Goal: Transaction & Acquisition: Purchase product/service

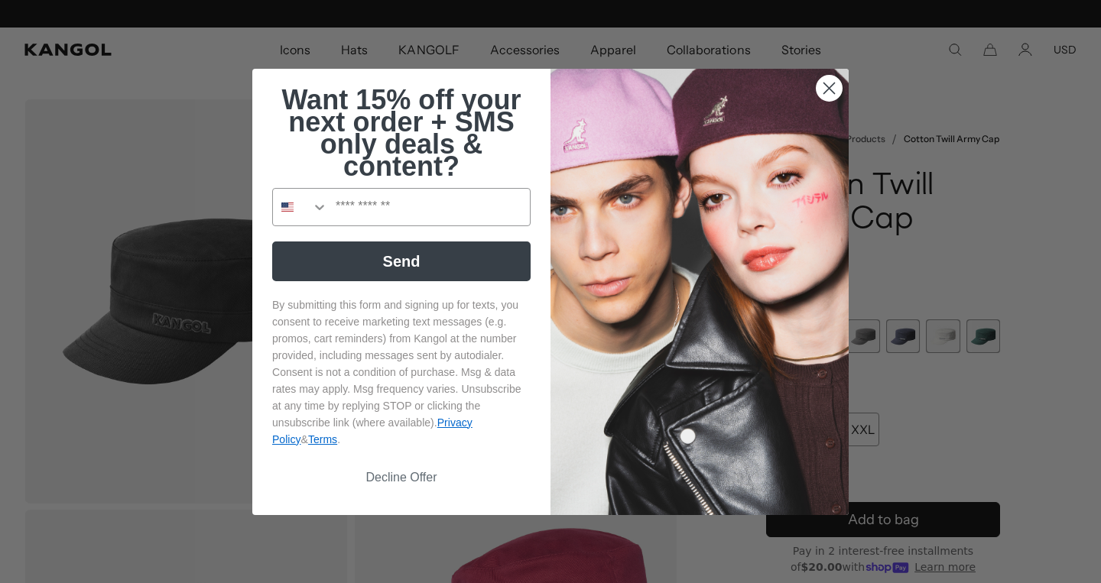
scroll to position [0, 315]
click at [832, 87] on circle "Close dialog" at bounding box center [828, 87] width 25 height 25
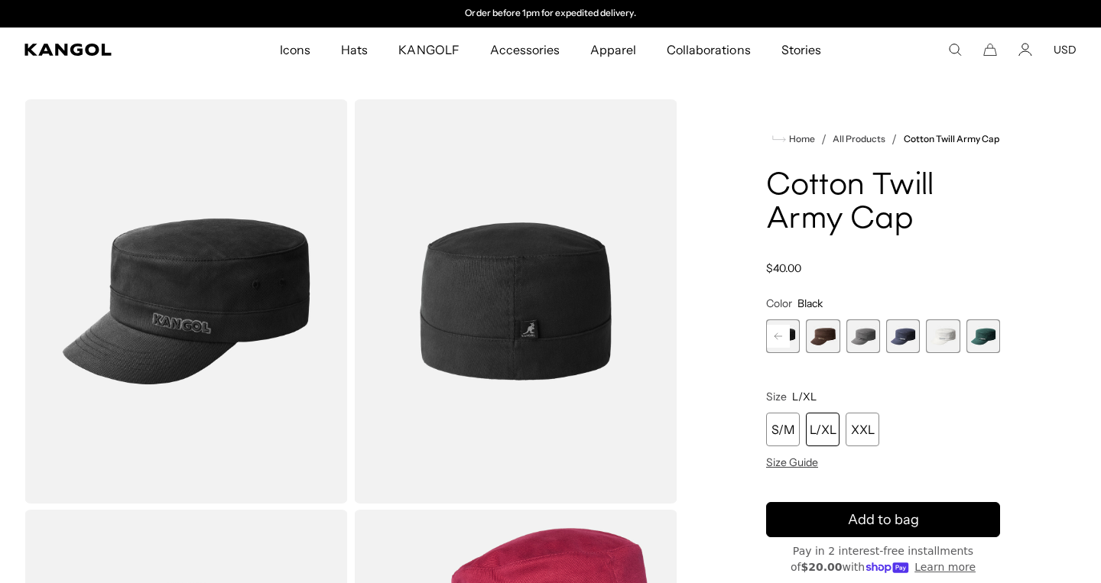
click at [824, 431] on div "L/XL" at bounding box center [823, 430] width 34 height 34
click at [823, 430] on div "L/XL" at bounding box center [823, 430] width 34 height 34
click at [831, 333] on span "5 of 9" at bounding box center [823, 336] width 34 height 34
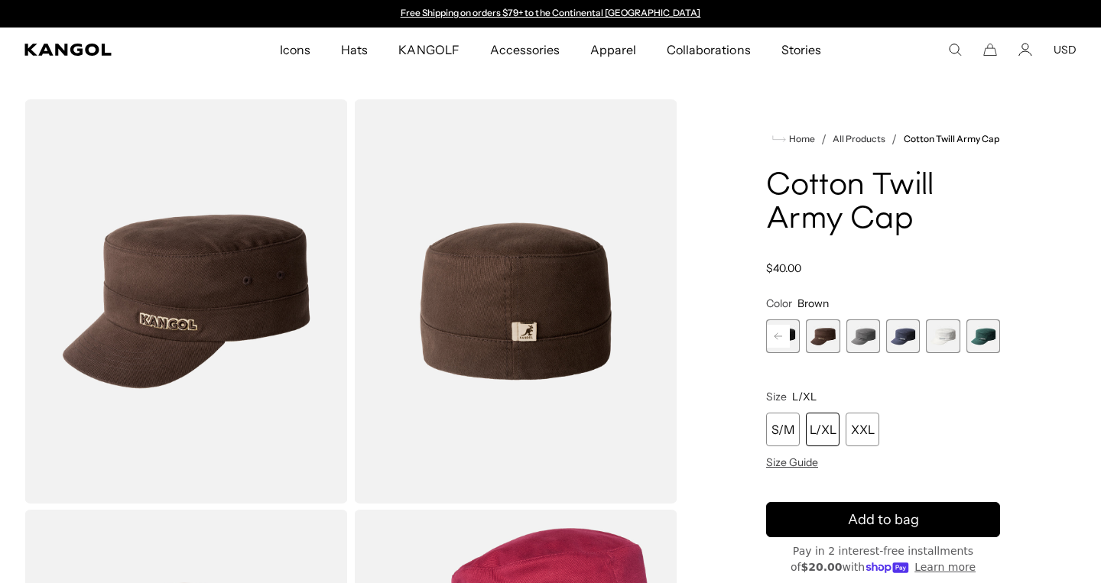
click at [853, 342] on span "6 of 9" at bounding box center [863, 336] width 34 height 34
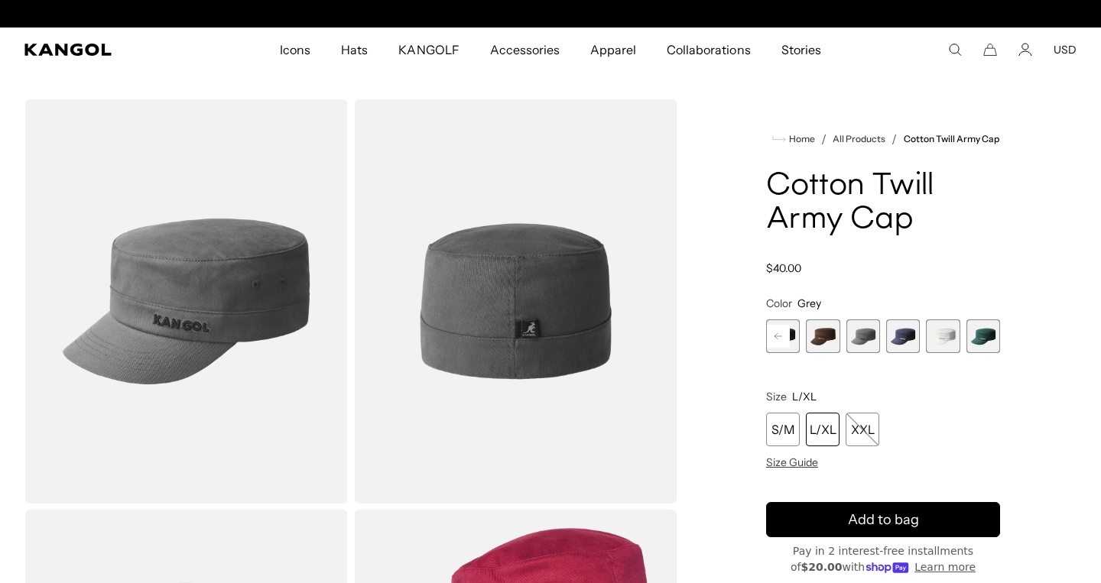
scroll to position [0, 315]
click at [901, 336] on span "7 of 9" at bounding box center [903, 336] width 34 height 34
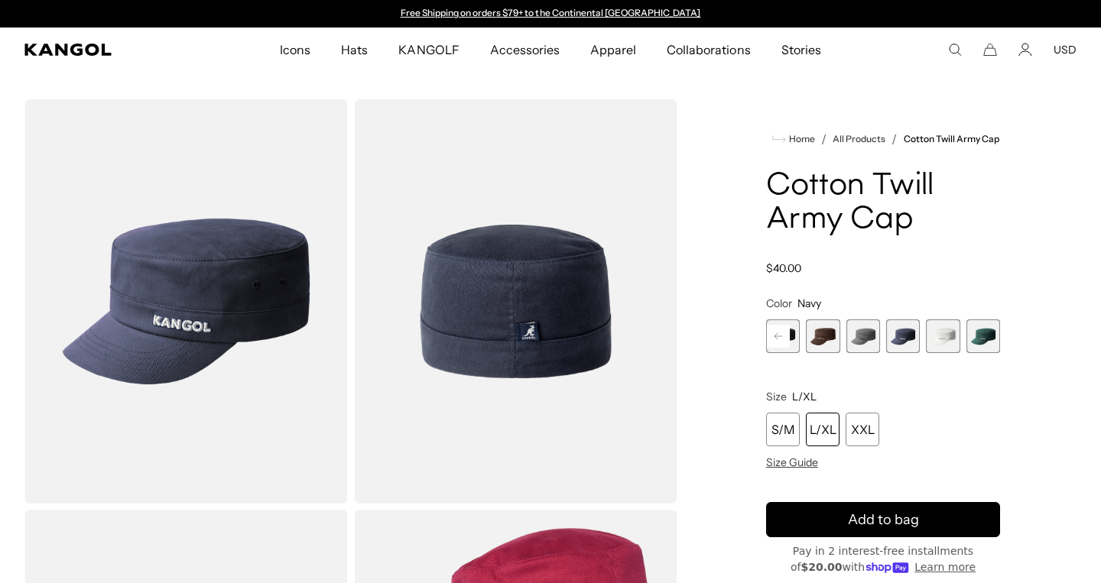
click at [903, 332] on span "7 of 9" at bounding box center [903, 336] width 34 height 34
click at [945, 336] on span "8 of 9" at bounding box center [942, 336] width 34 height 34
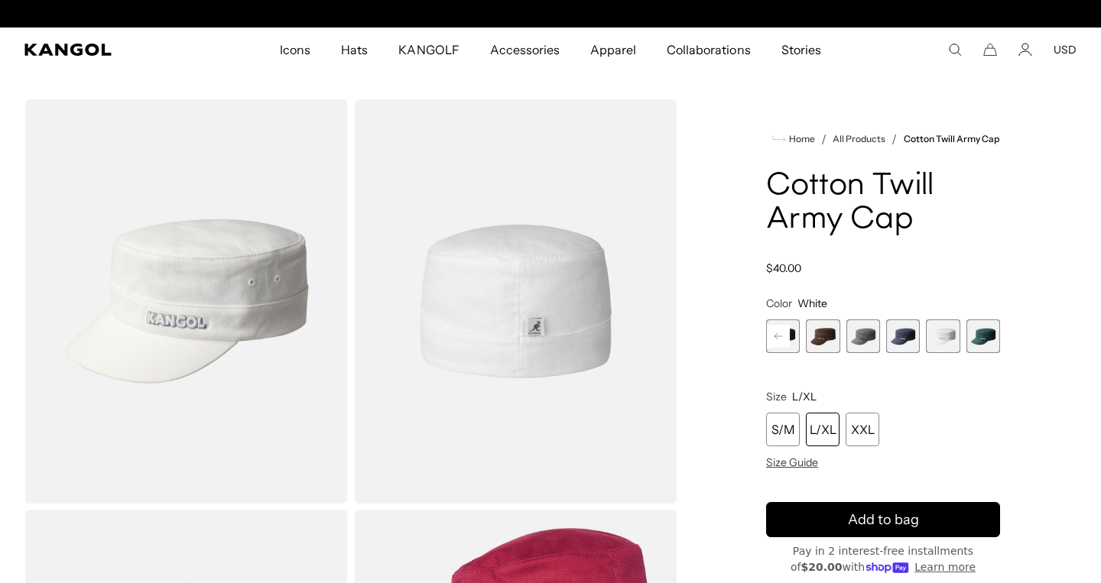
scroll to position [0, 315]
click at [983, 339] on span "9 of 9" at bounding box center [983, 336] width 34 height 34
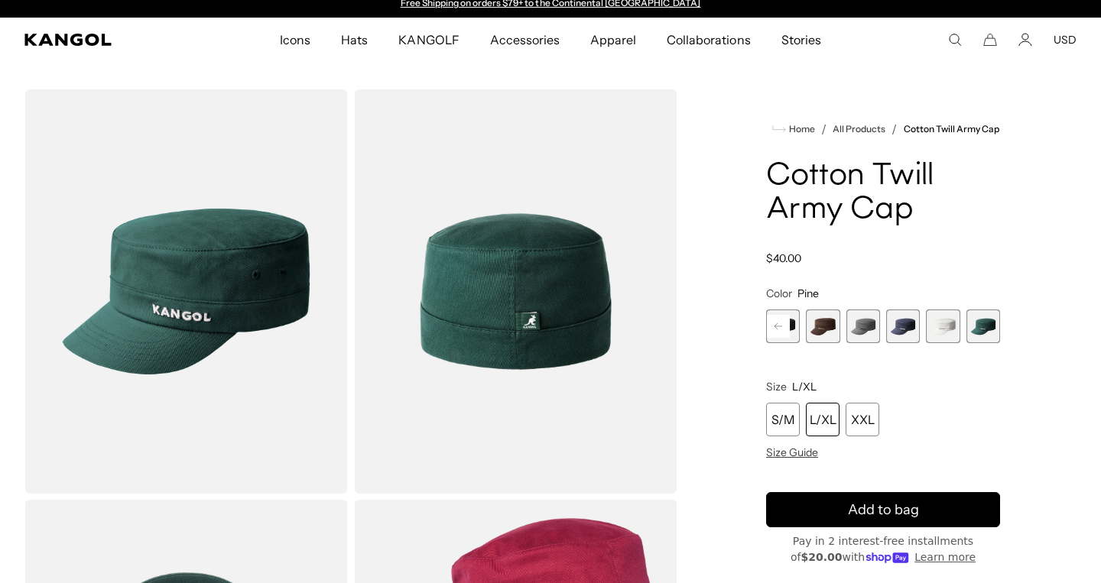
click at [777, 322] on rect at bounding box center [778, 326] width 23 height 23
click at [777, 322] on div "Previous Next Cardinal [PERSON_NAME] sold out or unavailable Green Variant sold…" at bounding box center [883, 327] width 234 height 34
click at [814, 324] on span "2 of 9" at bounding box center [823, 327] width 34 height 34
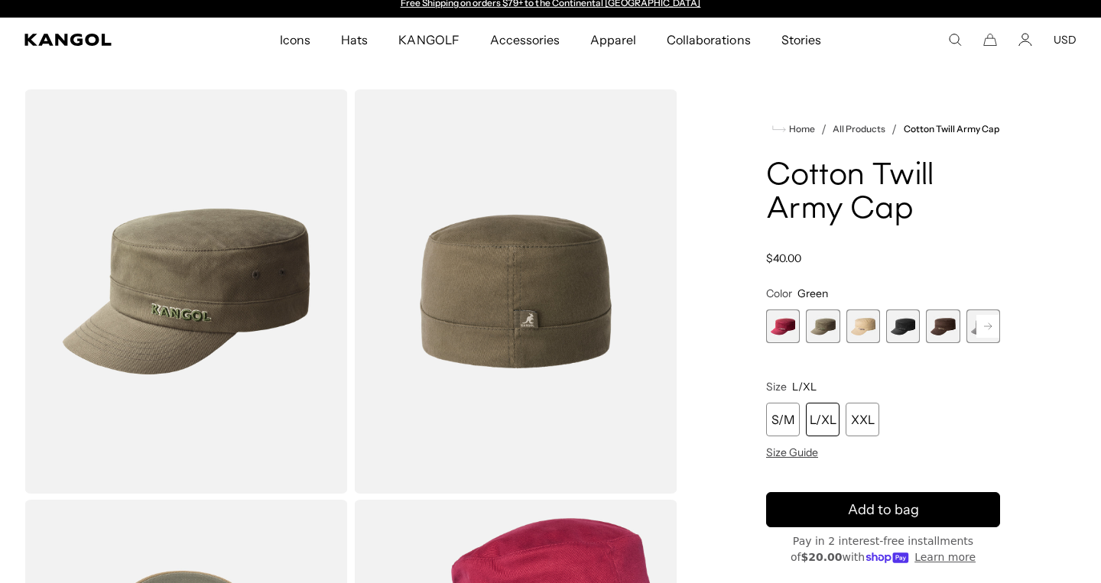
click at [821, 426] on div "L/XL" at bounding box center [823, 420] width 34 height 34
click at [822, 417] on div "L/XL" at bounding box center [823, 420] width 34 height 34
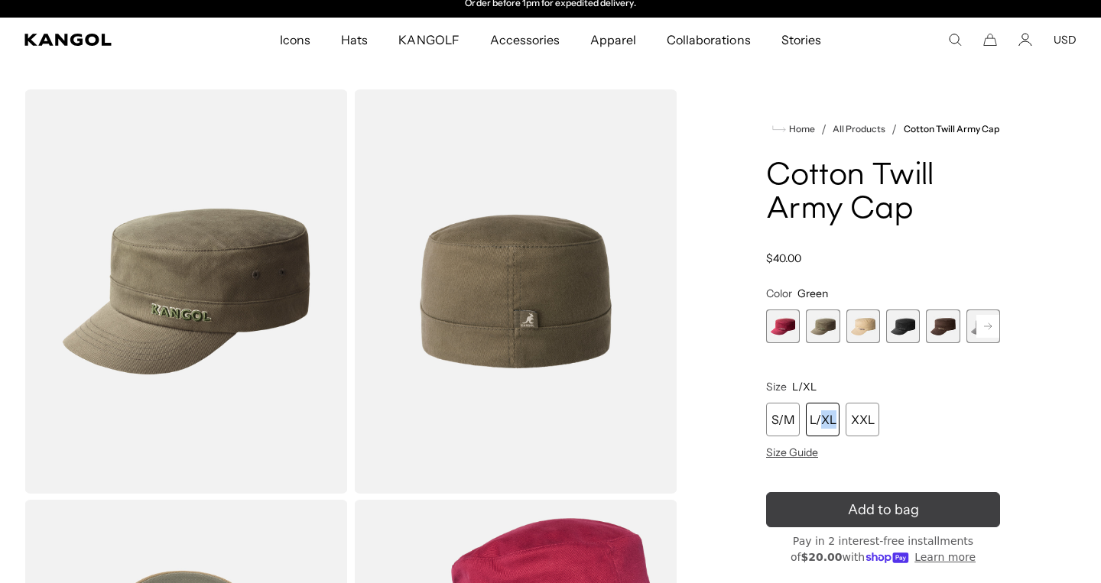
click at [850, 510] on span "Add to bag" at bounding box center [883, 510] width 71 height 21
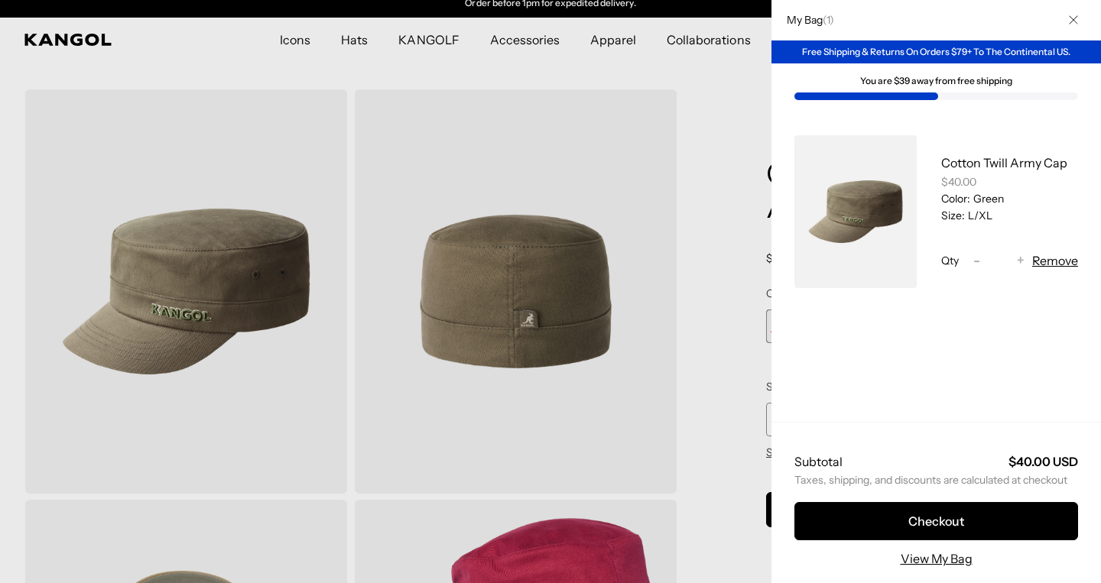
click at [718, 420] on div at bounding box center [550, 291] width 1101 height 583
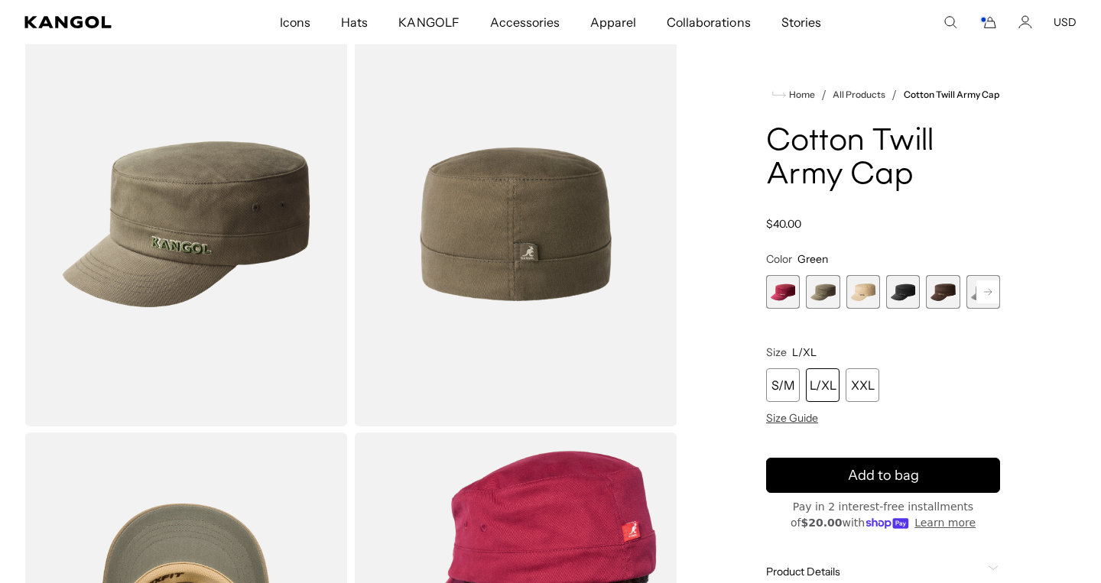
click at [890, 299] on span "4 of 9" at bounding box center [903, 292] width 34 height 34
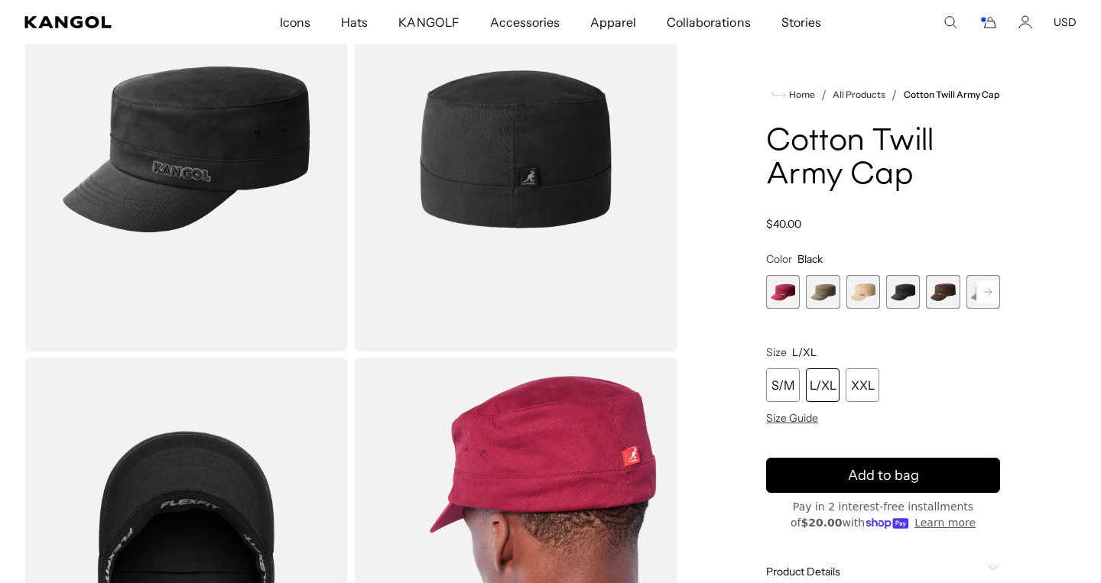
click at [941, 290] on span "5 of 9" at bounding box center [942, 292] width 34 height 34
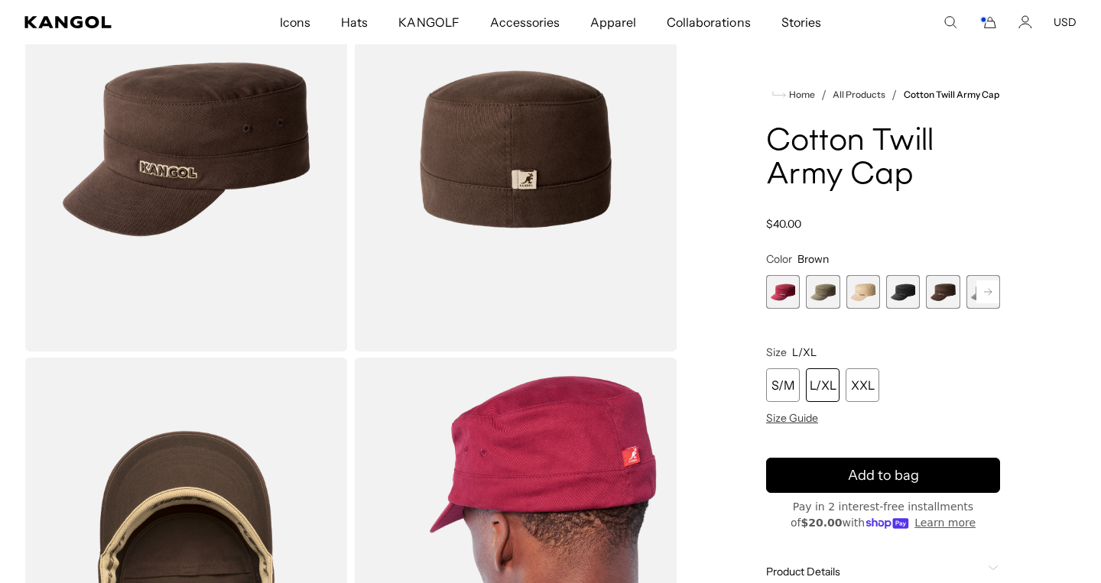
click at [986, 290] on rect at bounding box center [987, 291] width 23 height 23
click at [945, 284] on span "6 of 9" at bounding box center [942, 292] width 34 height 34
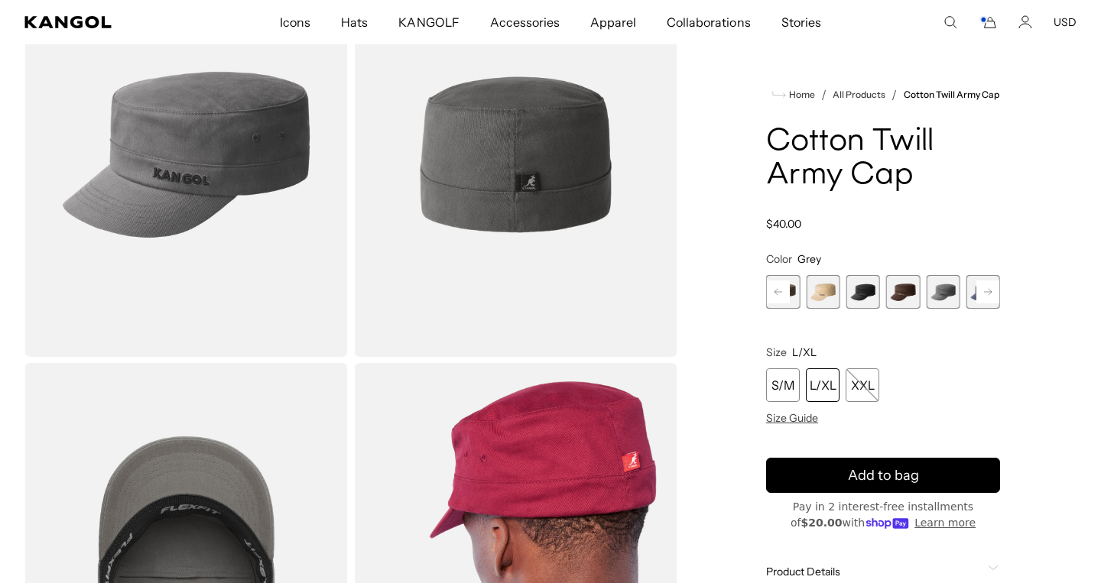
click at [824, 388] on div "L/XL" at bounding box center [823, 385] width 34 height 34
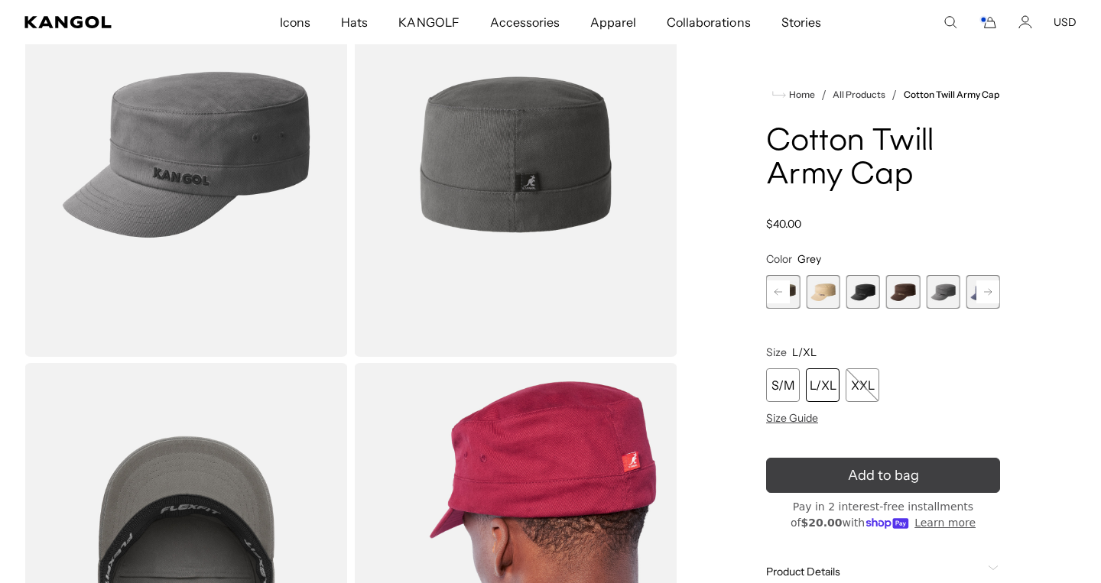
click at [870, 475] on span "Add to bag" at bounding box center [883, 475] width 71 height 21
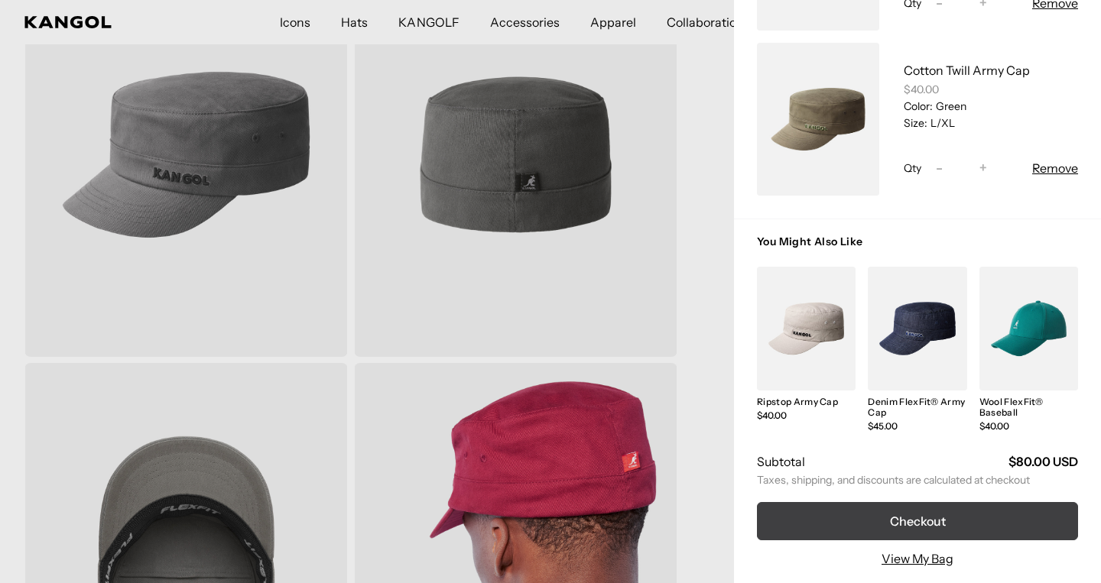
click at [922, 519] on button "Checkout" at bounding box center [917, 521] width 321 height 38
click at [912, 523] on button "Checkout" at bounding box center [917, 521] width 321 height 38
